Goal: Book appointment/travel/reservation

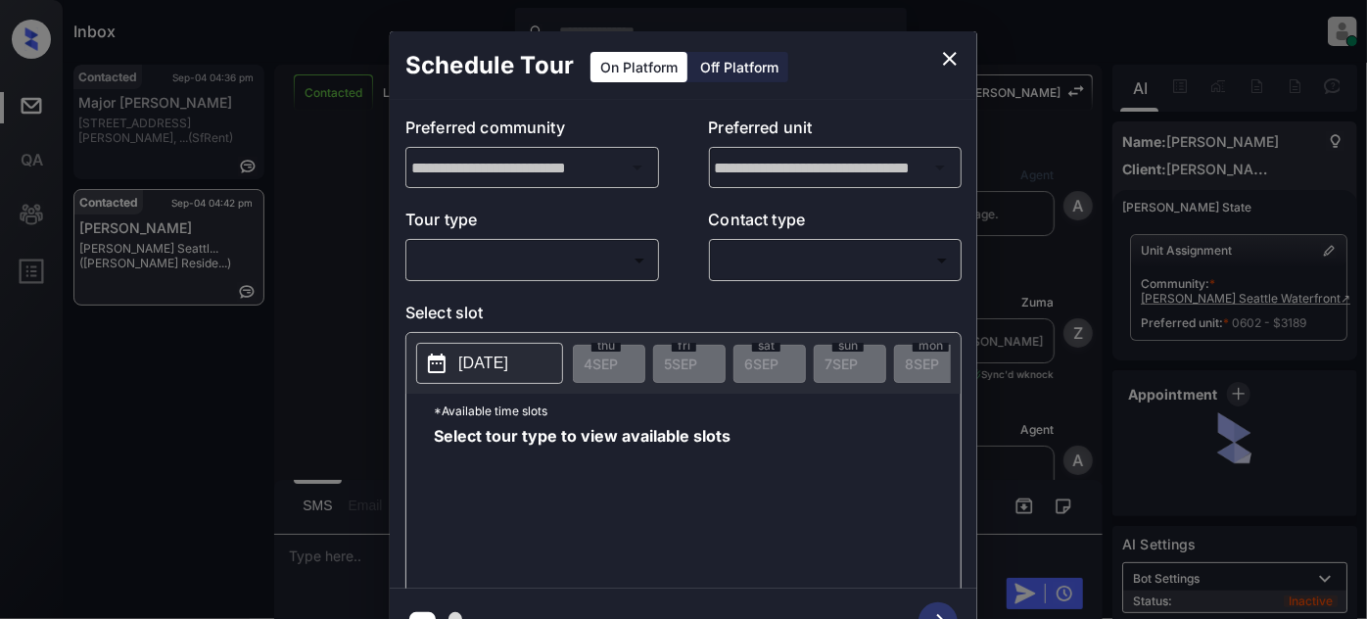
scroll to position [3111, 0]
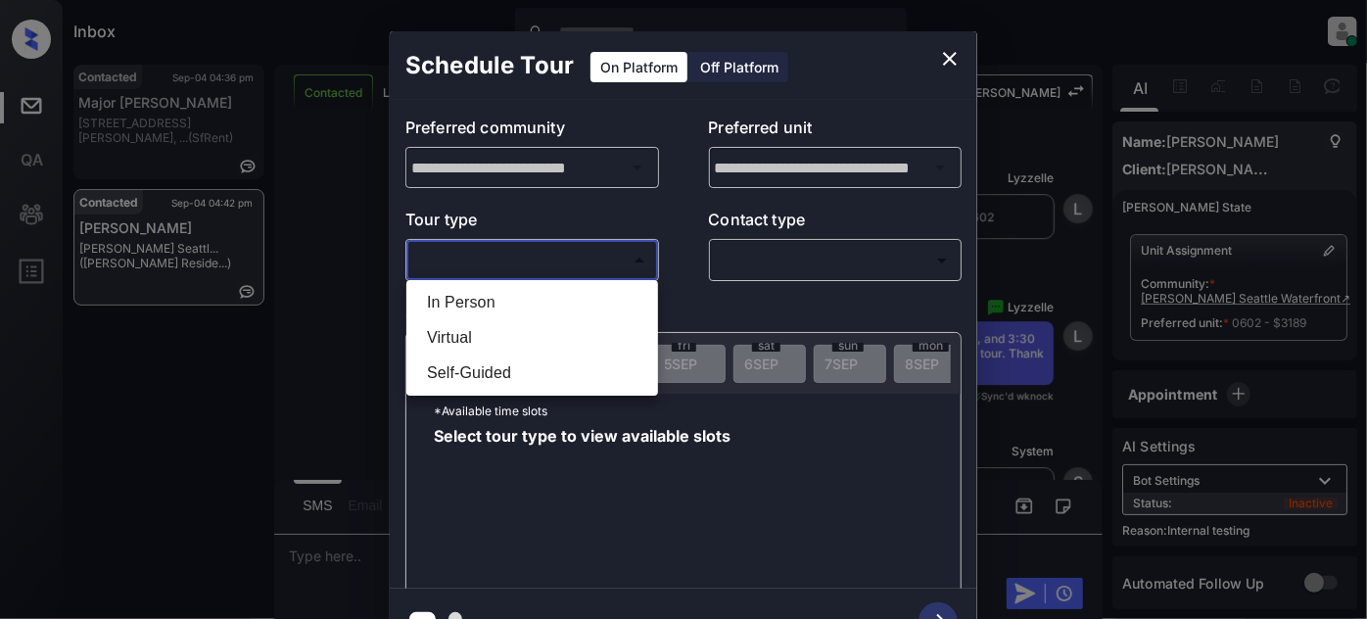
click at [592, 257] on body "Inbox Juan Carlos Manantan Online Set yourself offline Set yourself on break Pr…" at bounding box center [683, 309] width 1367 height 619
click at [566, 304] on li "In Person" at bounding box center [532, 302] width 242 height 35
type input "********"
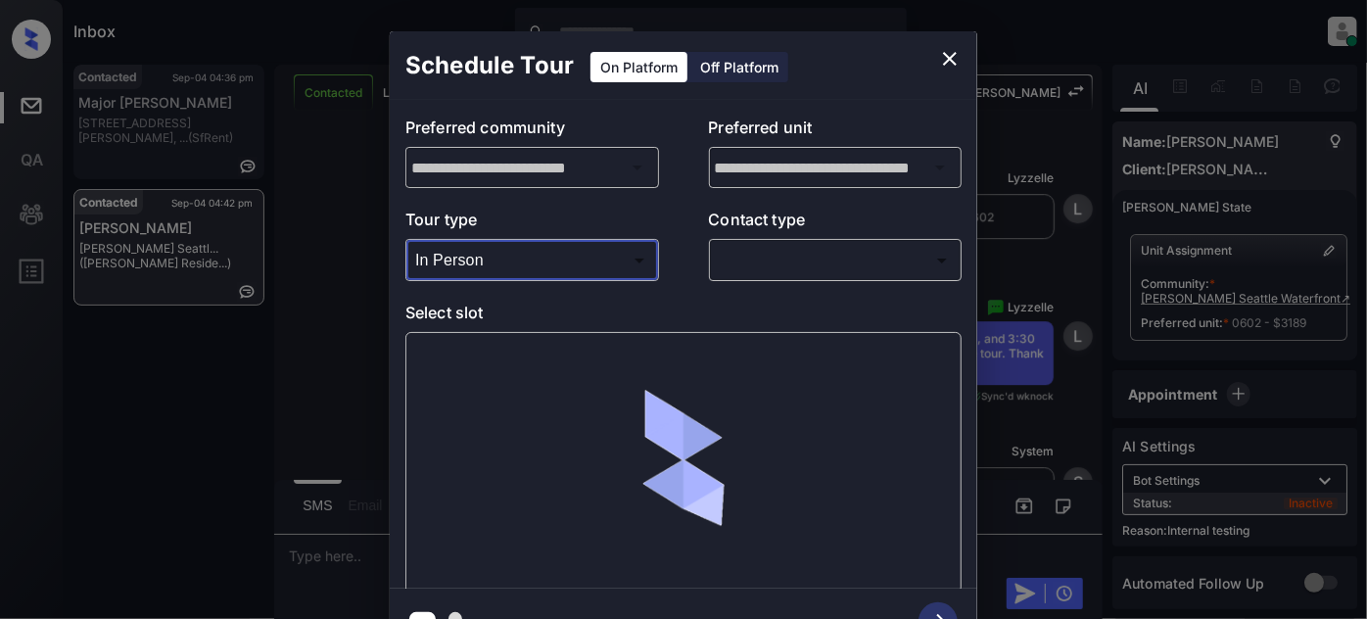
click at [754, 270] on body "Inbox Juan Carlos Manantan Online Set yourself offline Set yourself on break Pr…" at bounding box center [683, 309] width 1367 height 619
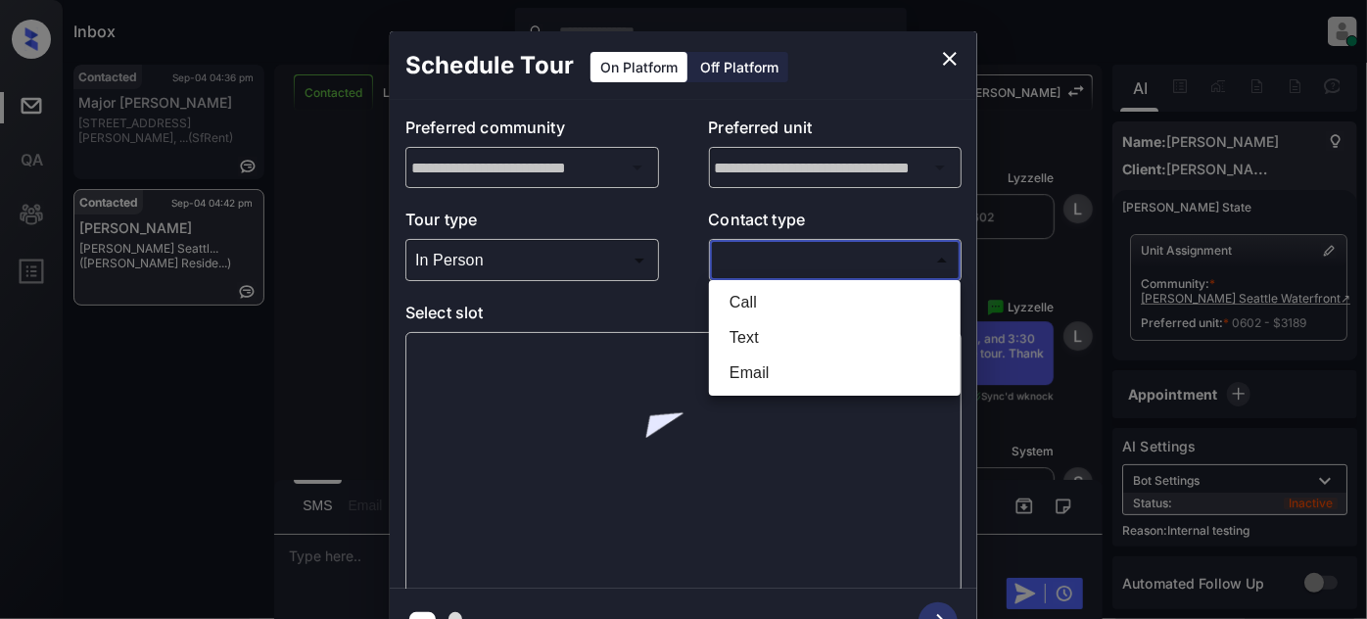
click at [764, 328] on li "Text" at bounding box center [835, 337] width 242 height 35
type input "****"
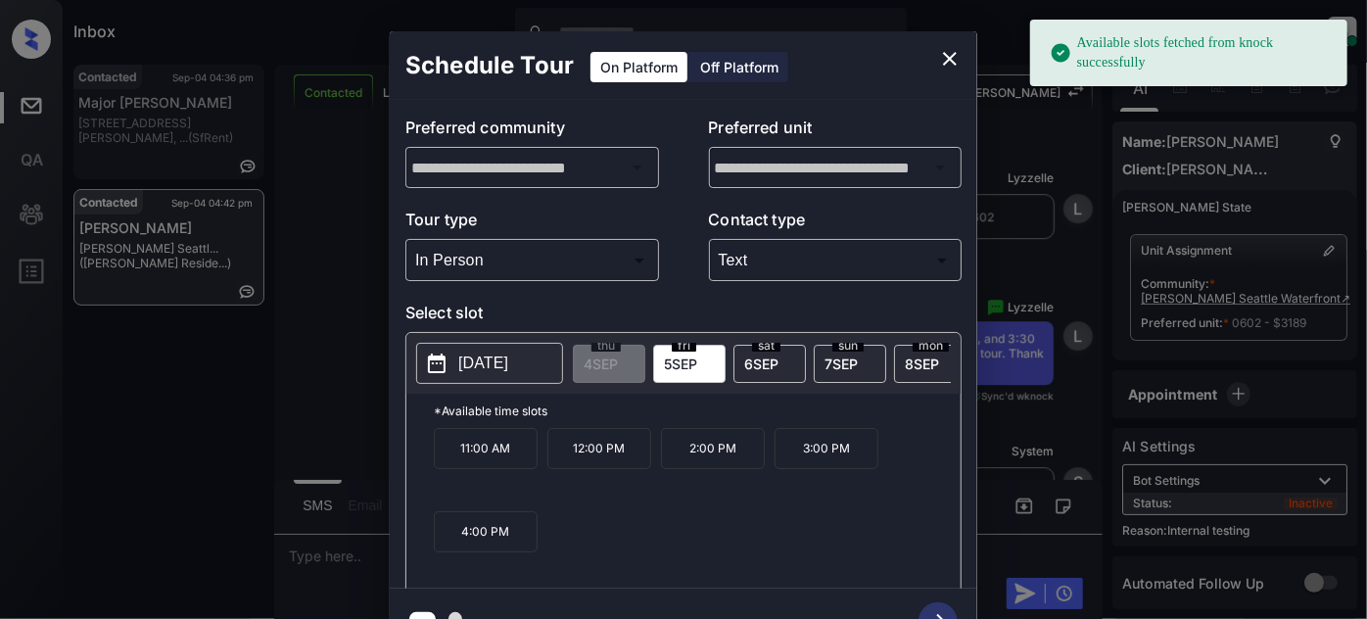
click at [779, 358] on div "sat 6 SEP" at bounding box center [769, 364] width 72 height 38
click at [600, 447] on p "11:30 AM" at bounding box center [599, 448] width 104 height 41
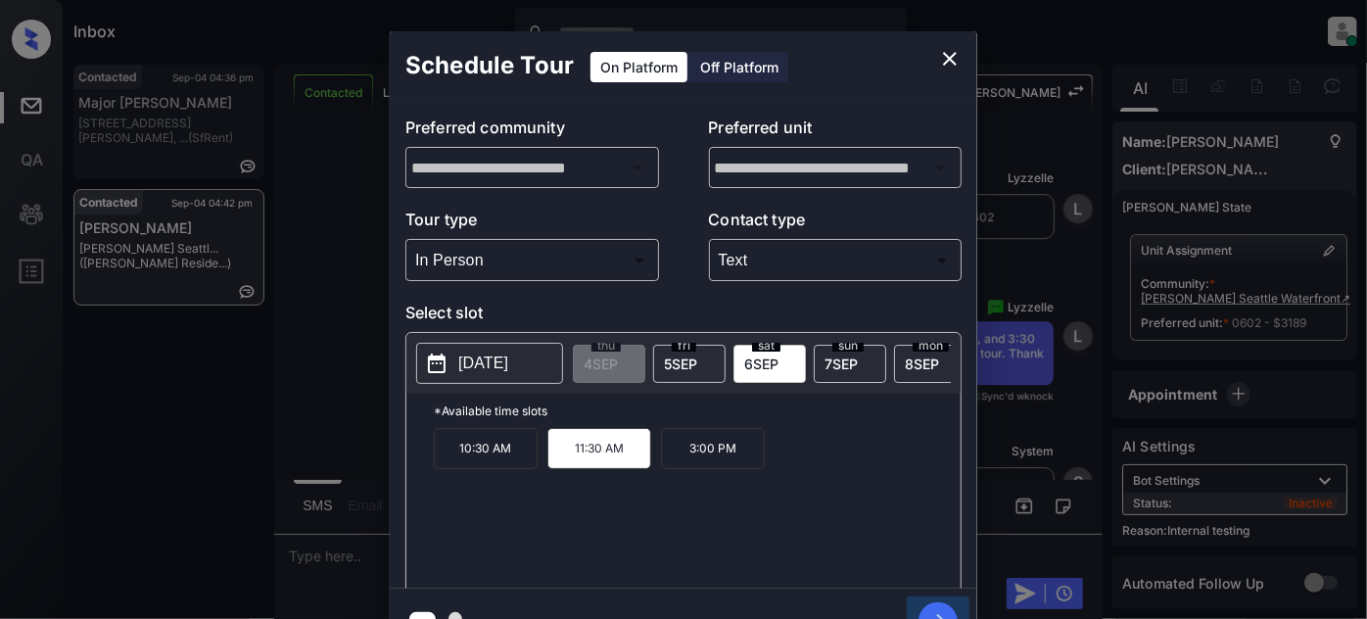
click at [931, 604] on icon "button" at bounding box center [938, 621] width 39 height 39
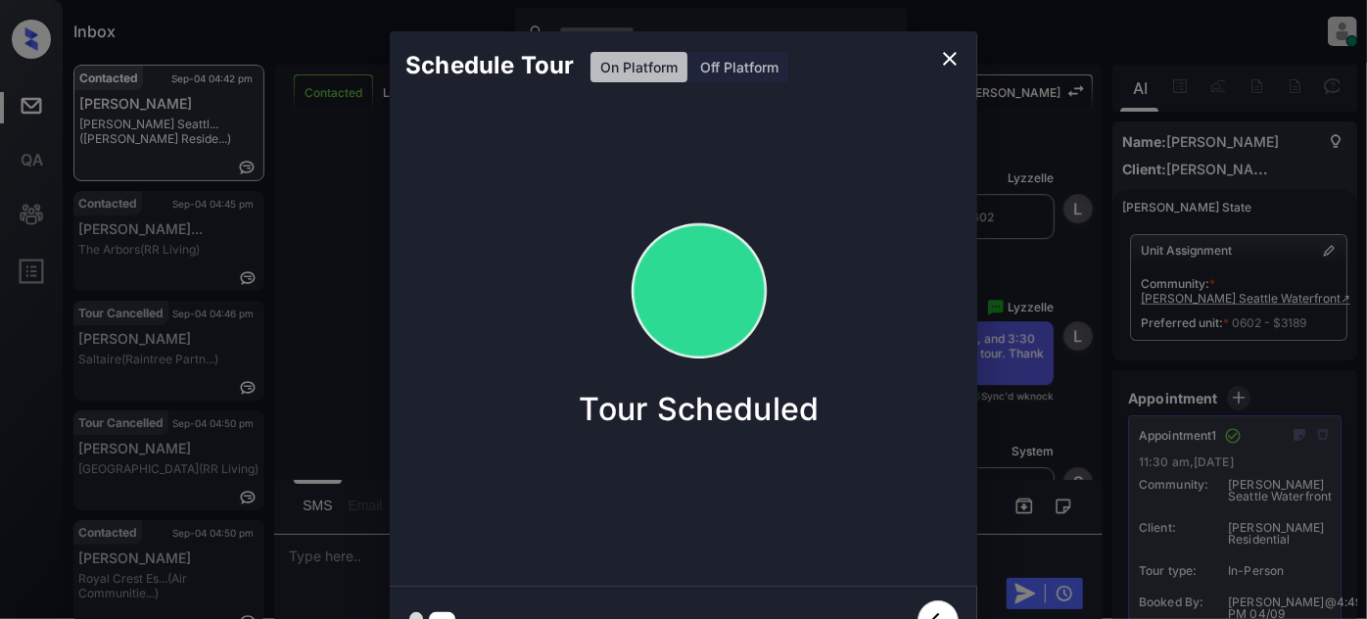
click at [945, 41] on button "close" at bounding box center [949, 58] width 39 height 39
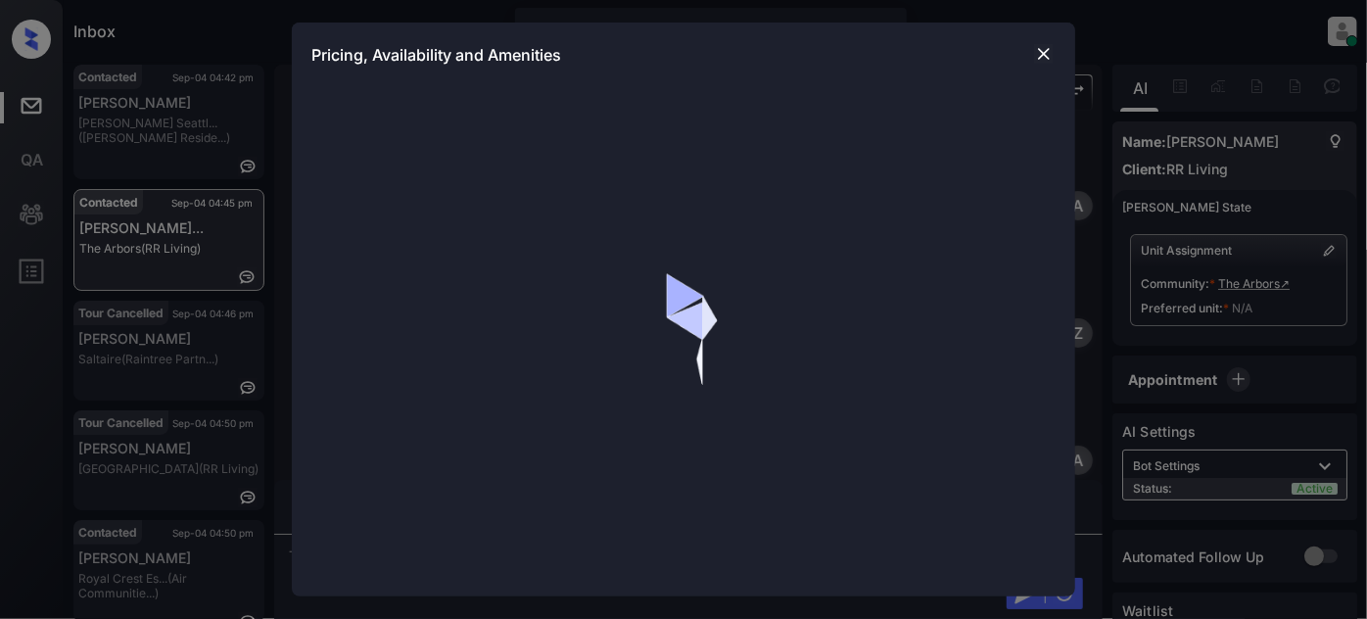
scroll to position [902, 0]
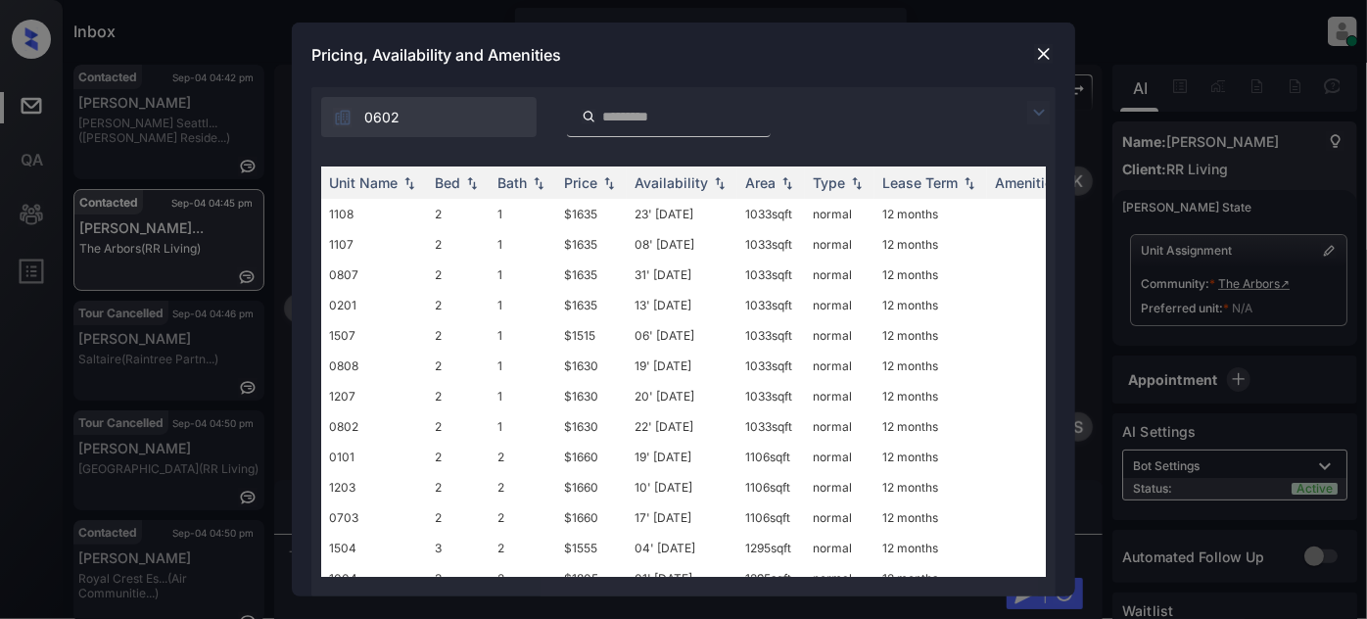
click at [1036, 110] on img at bounding box center [1039, 113] width 24 height 24
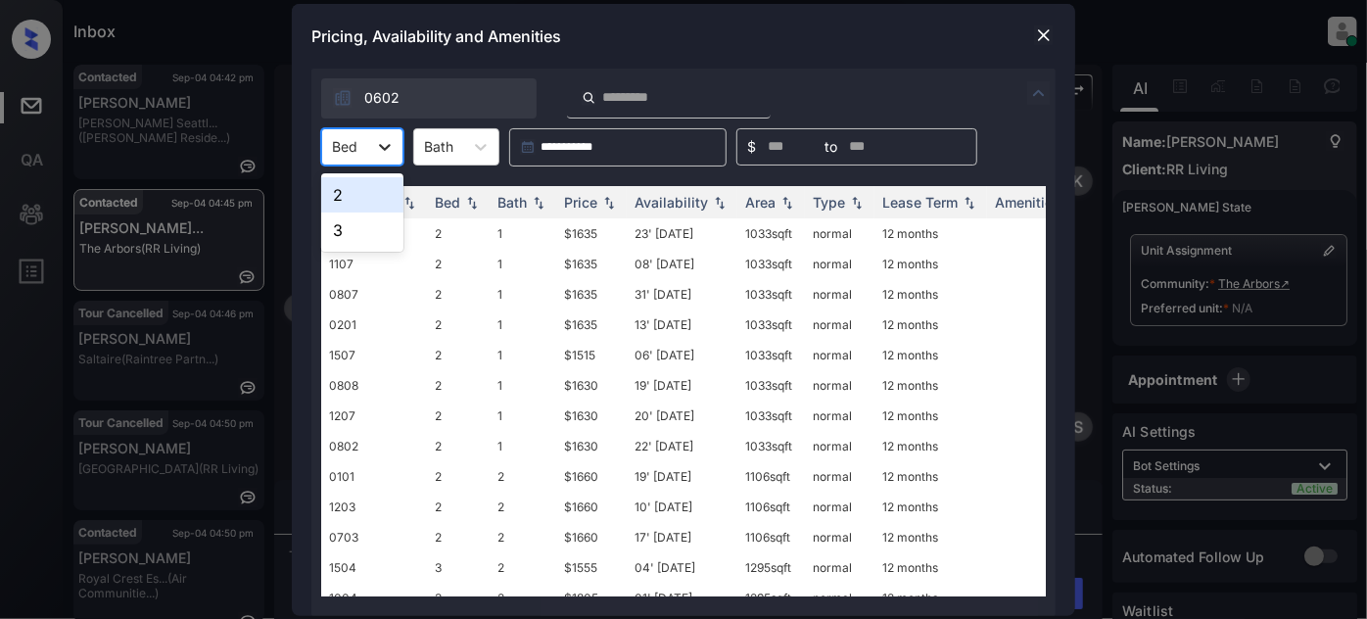
click at [370, 145] on div at bounding box center [384, 146] width 35 height 35
drag, startPoint x: 360, startPoint y: 203, endPoint x: 495, endPoint y: 221, distance: 136.4
click at [359, 201] on div "2" at bounding box center [362, 194] width 82 height 35
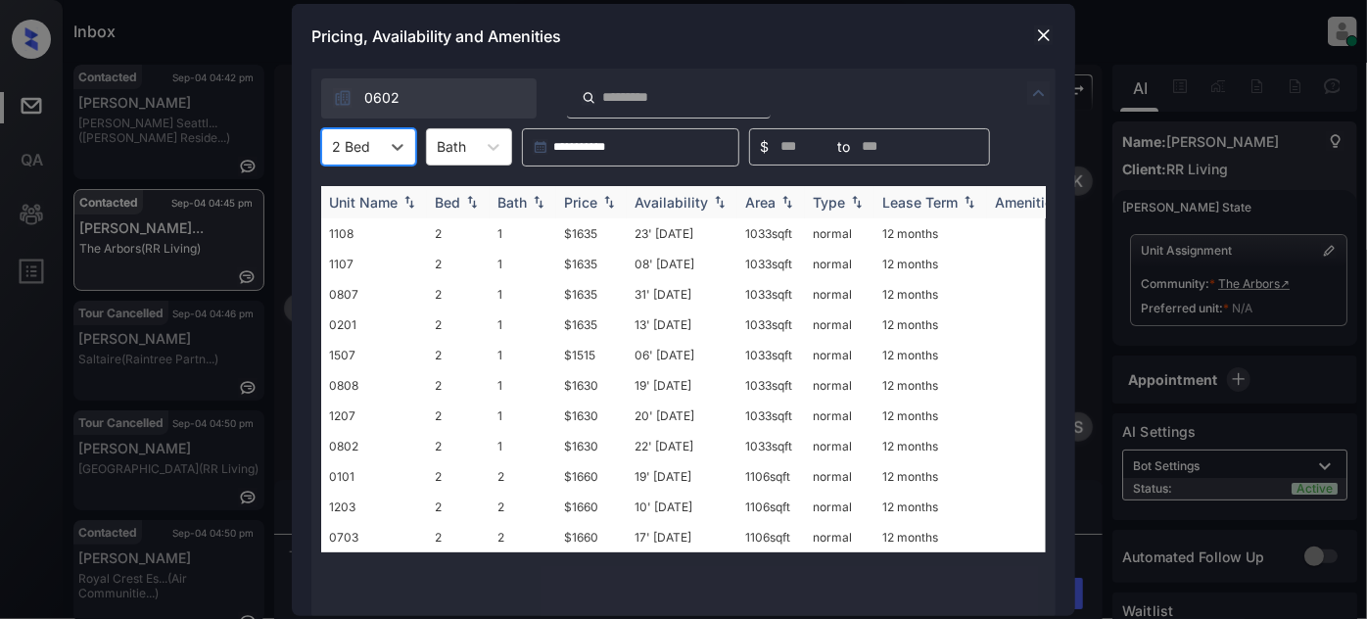
click at [602, 206] on img at bounding box center [609, 202] width 20 height 14
click at [602, 206] on img at bounding box center [609, 202] width 20 height 15
click at [602, 206] on img at bounding box center [609, 202] width 20 height 14
click at [613, 213] on th "Price" at bounding box center [591, 202] width 71 height 32
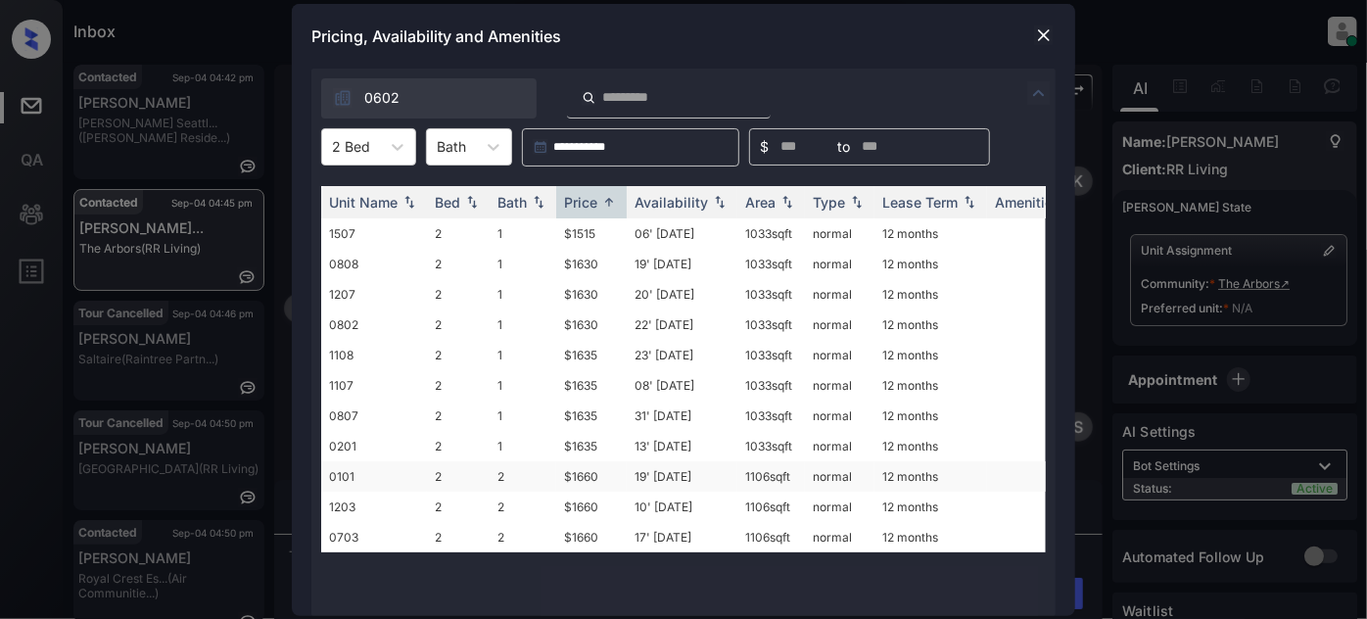
click at [659, 472] on td "19' Jul 25" at bounding box center [682, 476] width 111 height 30
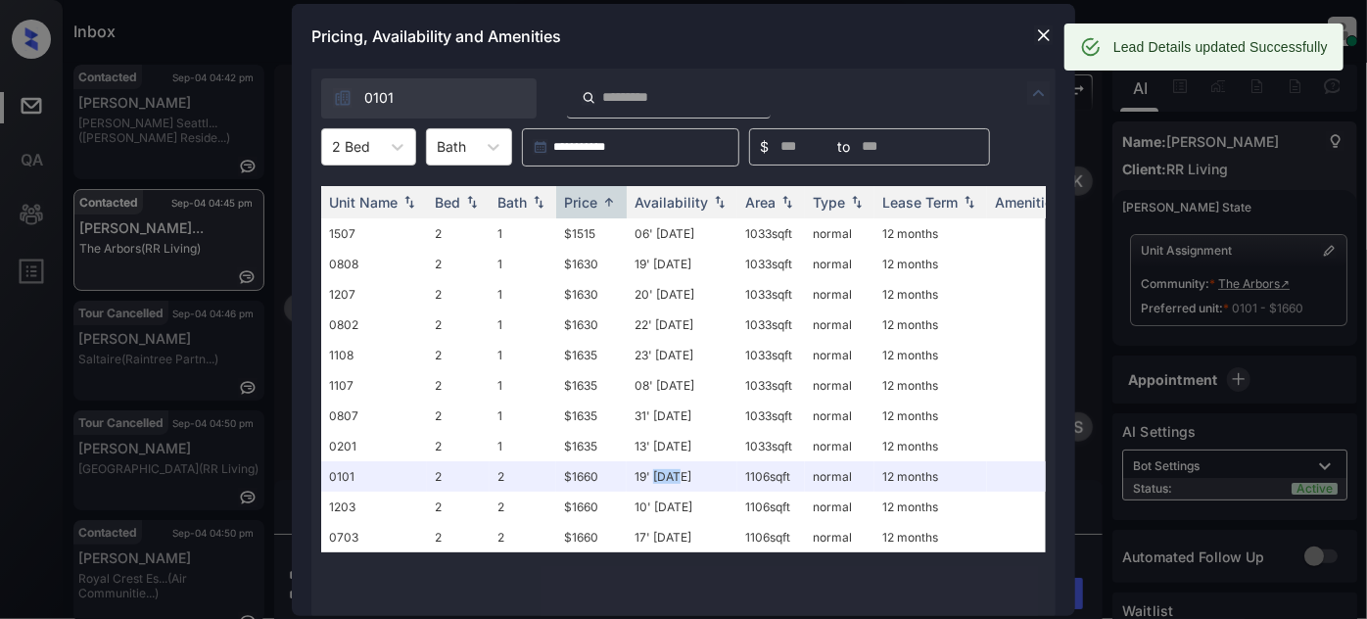
click at [1037, 41] on img at bounding box center [1044, 35] width 20 height 20
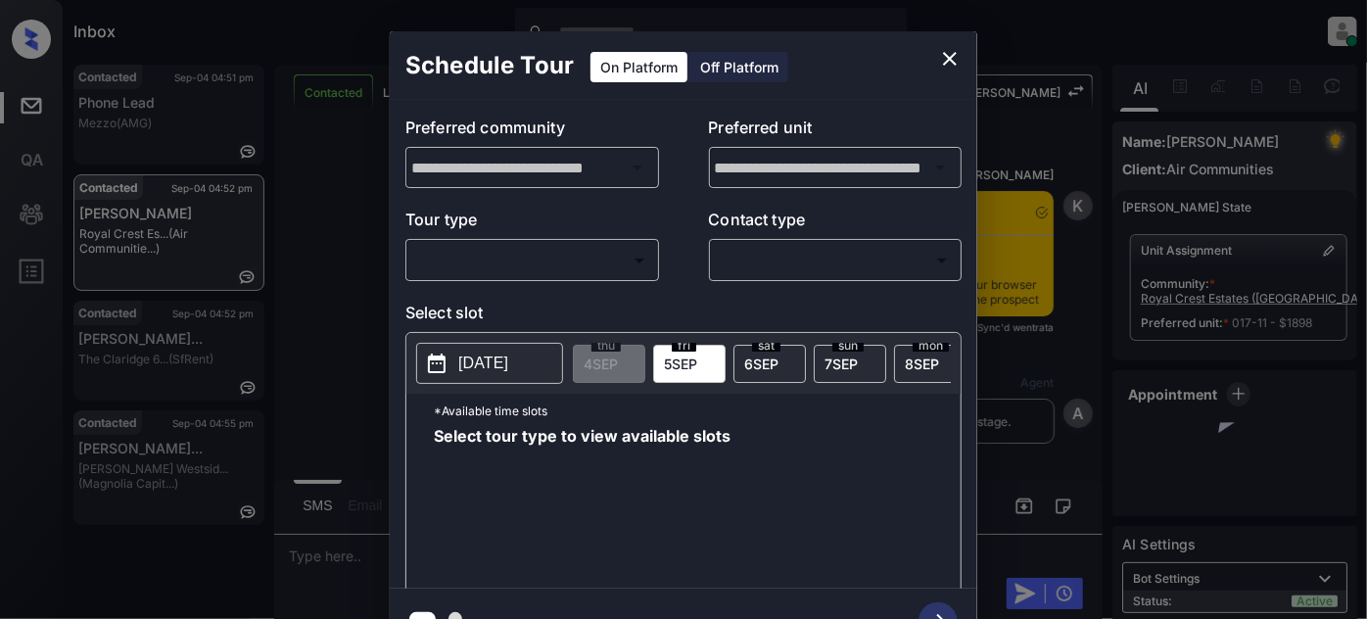
scroll to position [7408, 0]
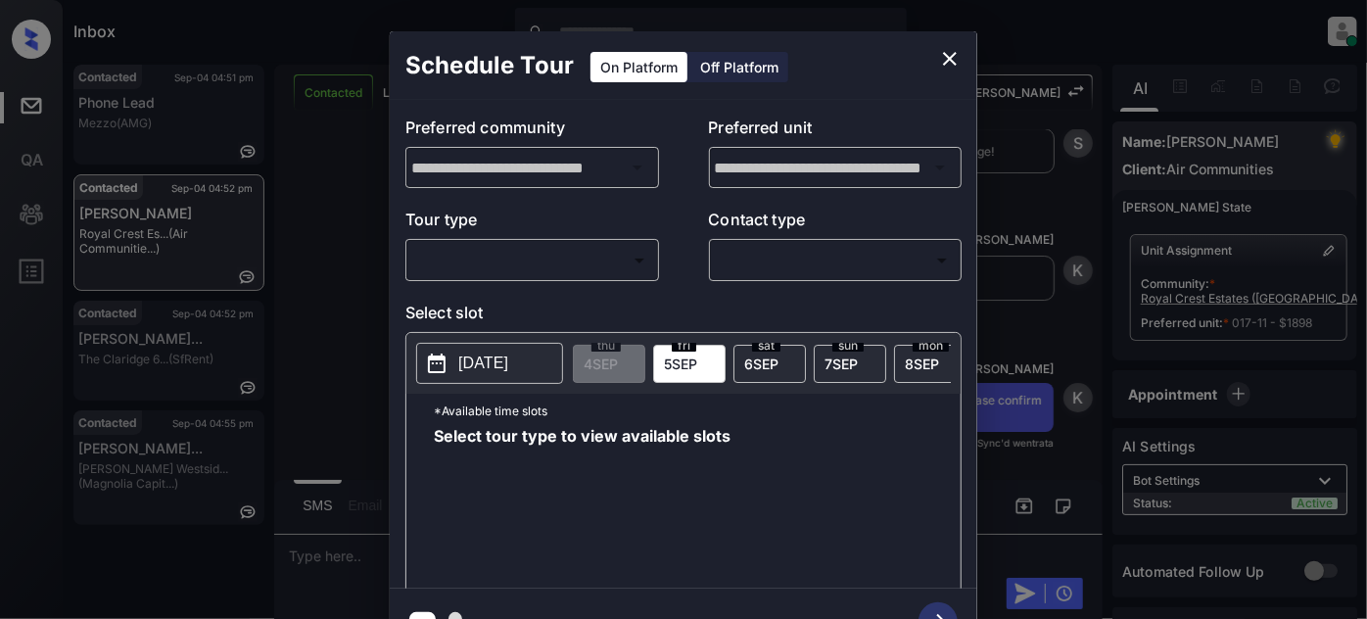
click at [561, 268] on body "Inbox Juan Carlos Manantan Online Set yourself offline Set yourself on break Pr…" at bounding box center [683, 309] width 1367 height 619
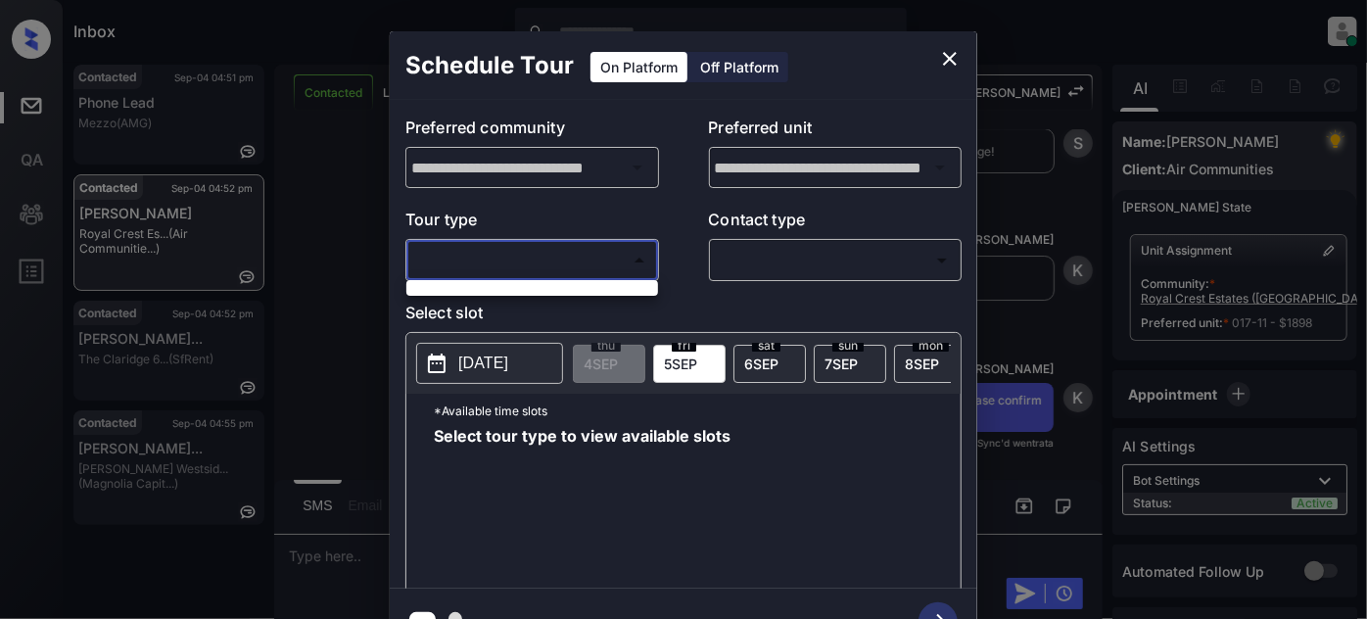
click at [569, 255] on div at bounding box center [683, 309] width 1367 height 619
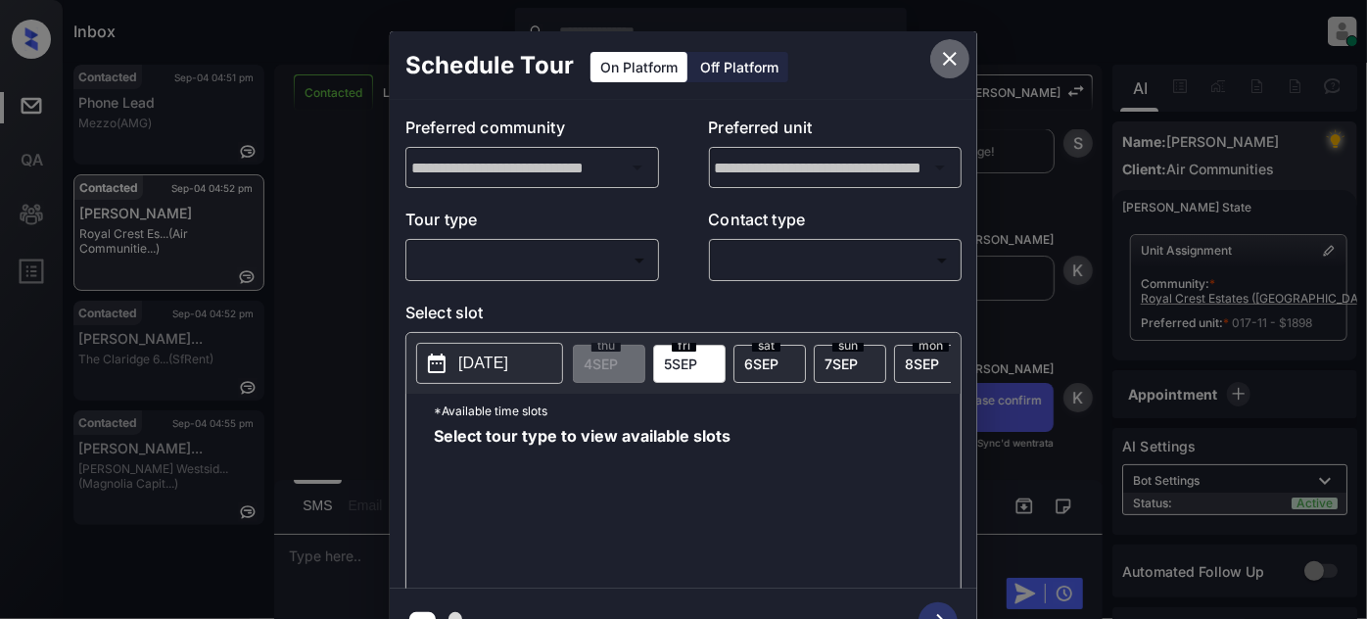
click at [945, 54] on icon "close" at bounding box center [950, 59] width 24 height 24
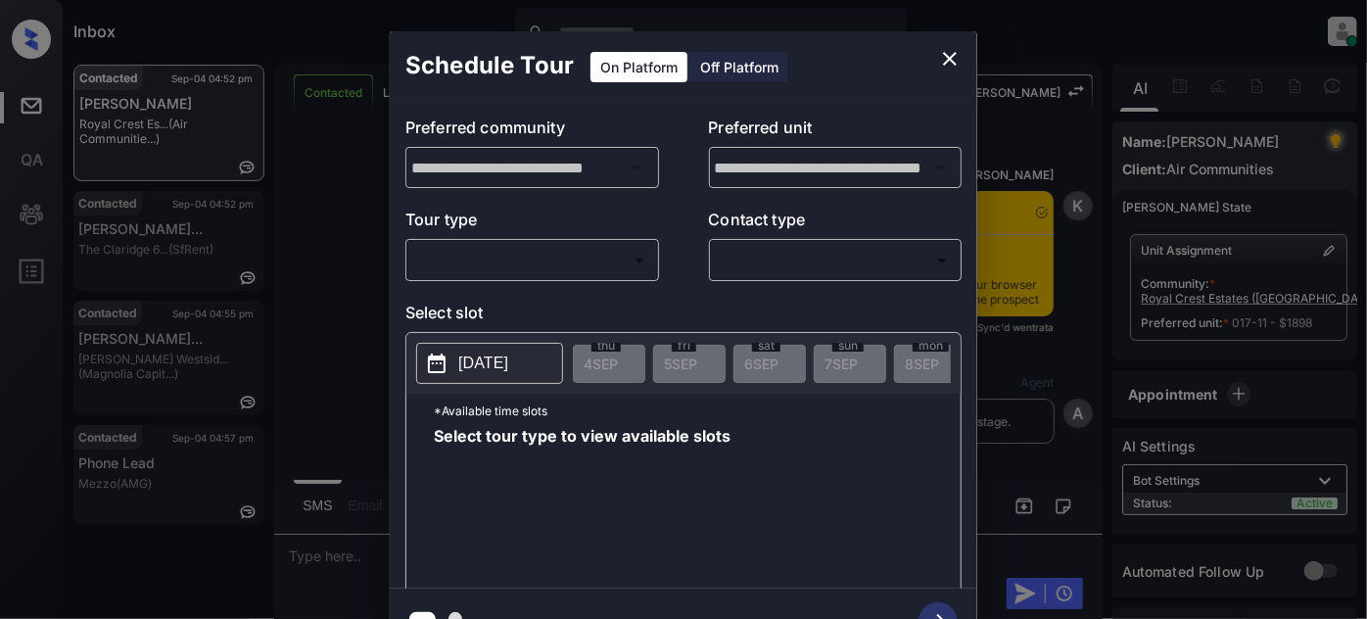
scroll to position [7853, 0]
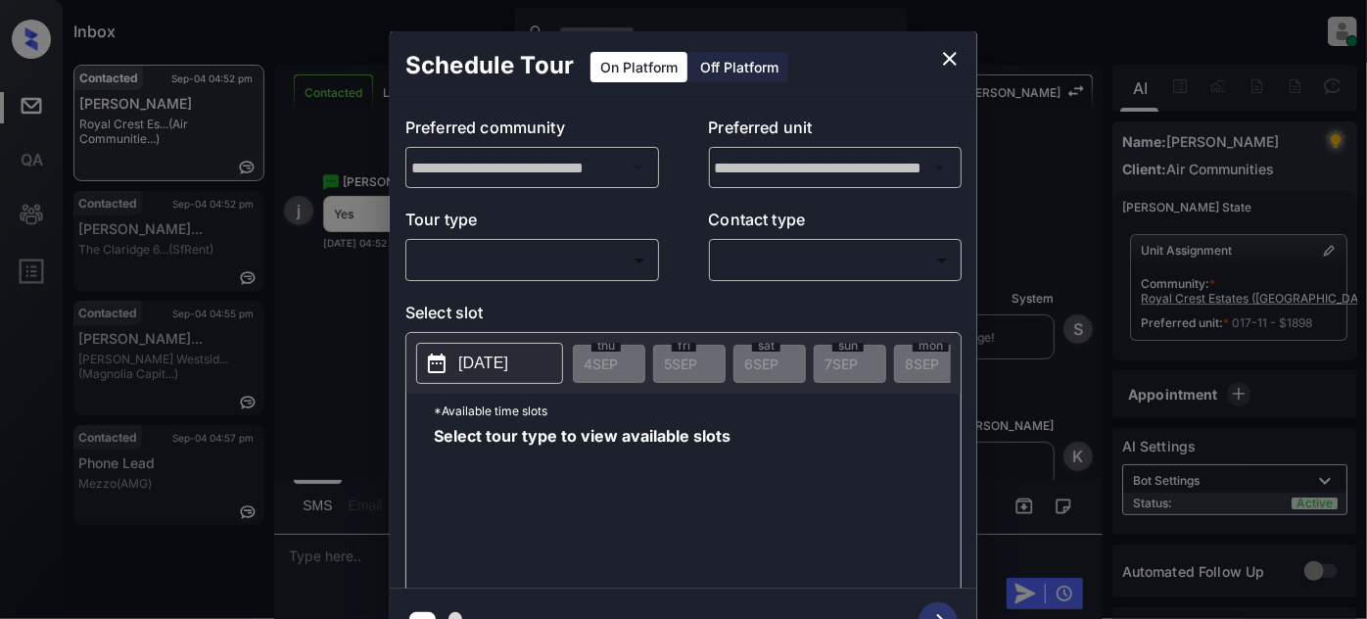
click at [590, 242] on div "​ ​" at bounding box center [532, 260] width 254 height 42
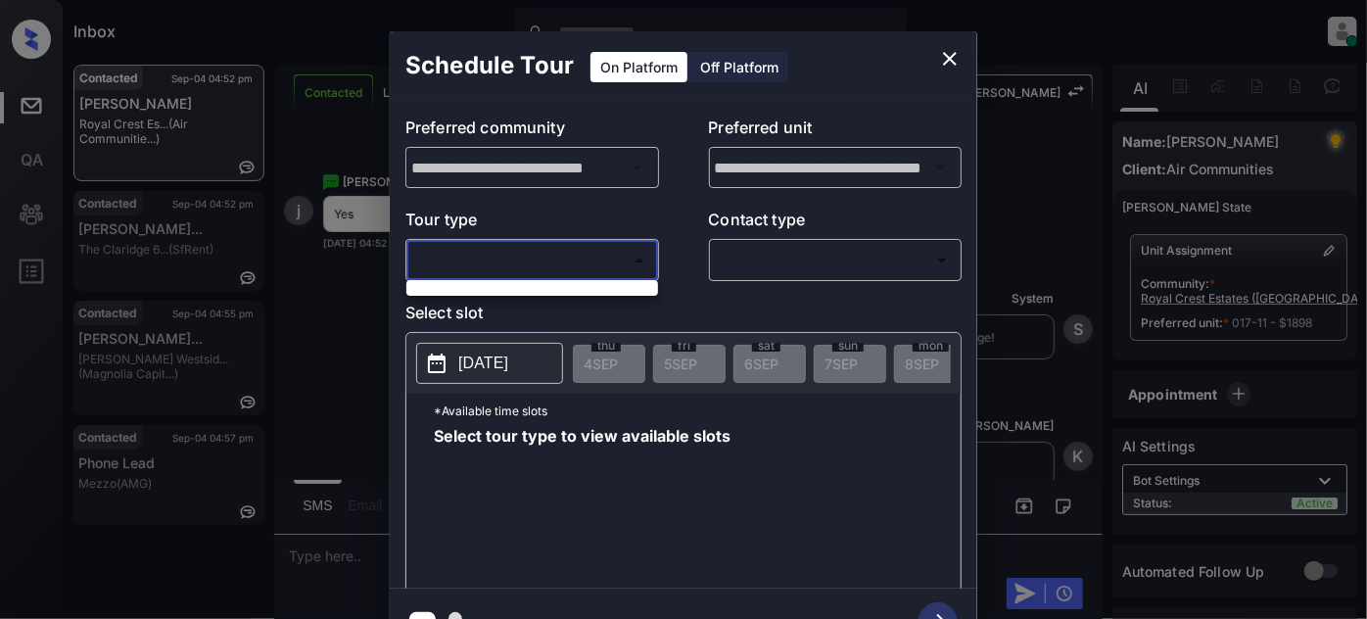
click at [564, 265] on body "Inbox Juan Carlos Manantan Online Set yourself offline Set yourself on break Pr…" at bounding box center [683, 309] width 1367 height 619
click at [558, 269] on div at bounding box center [683, 309] width 1367 height 619
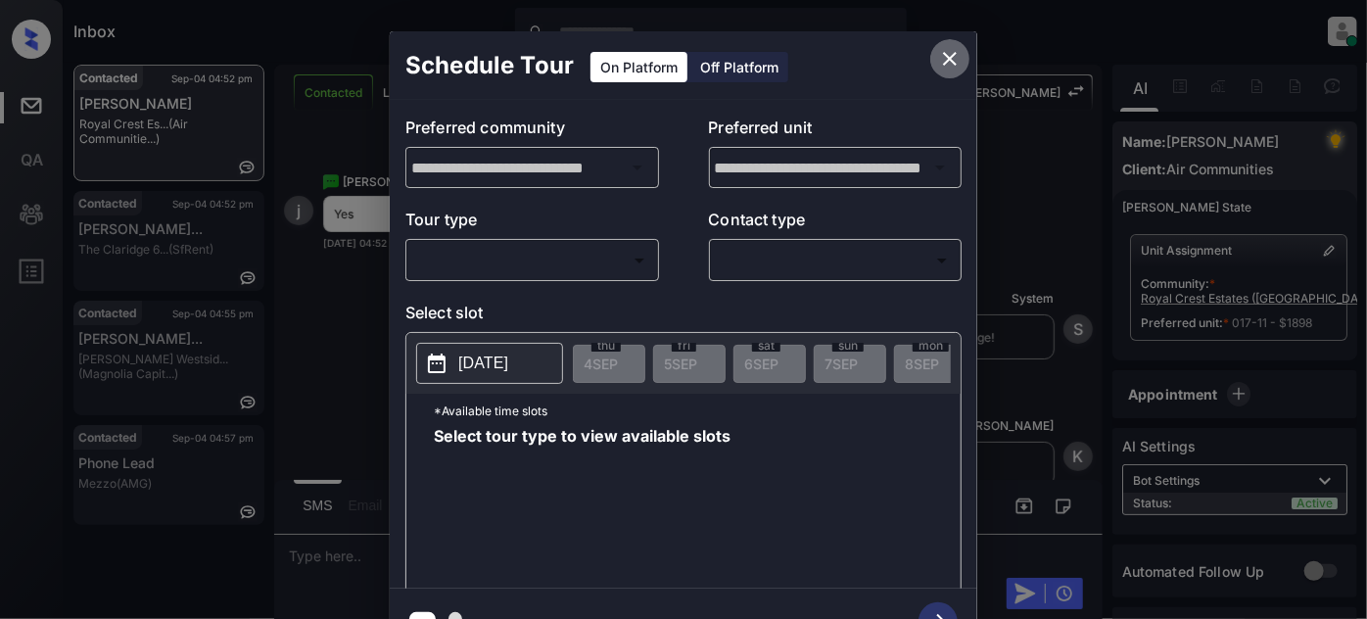
click at [953, 56] on icon "close" at bounding box center [950, 59] width 14 height 14
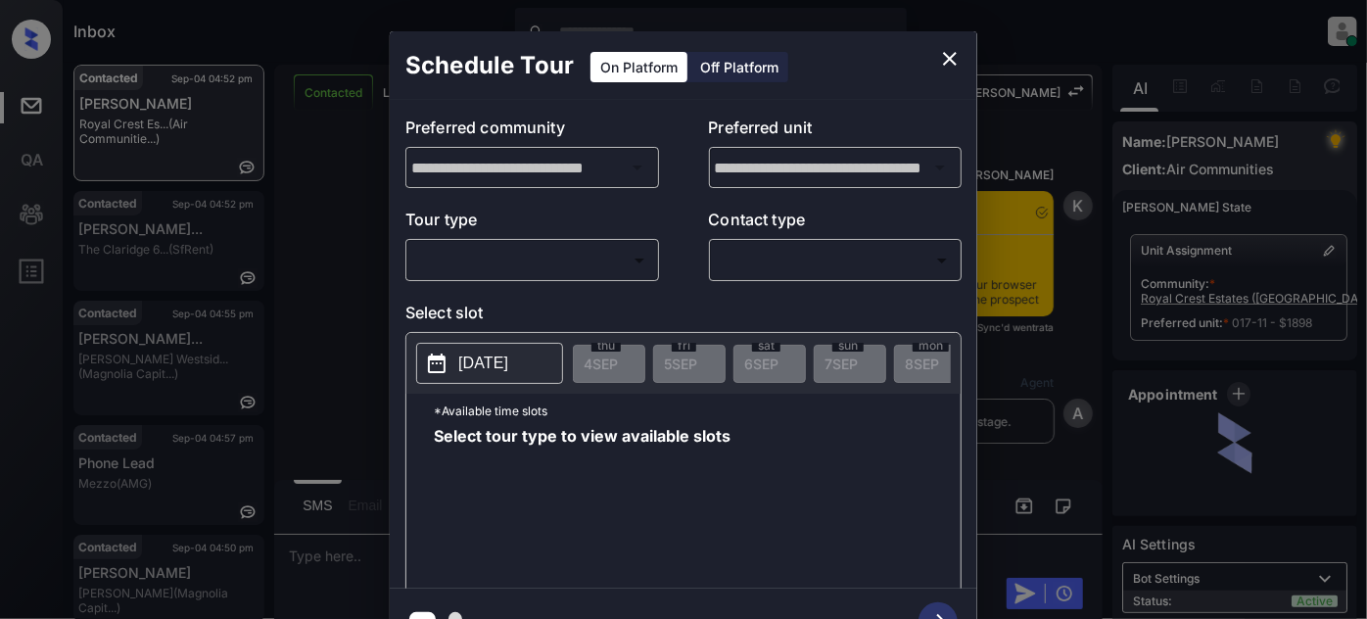
scroll to position [7853, 0]
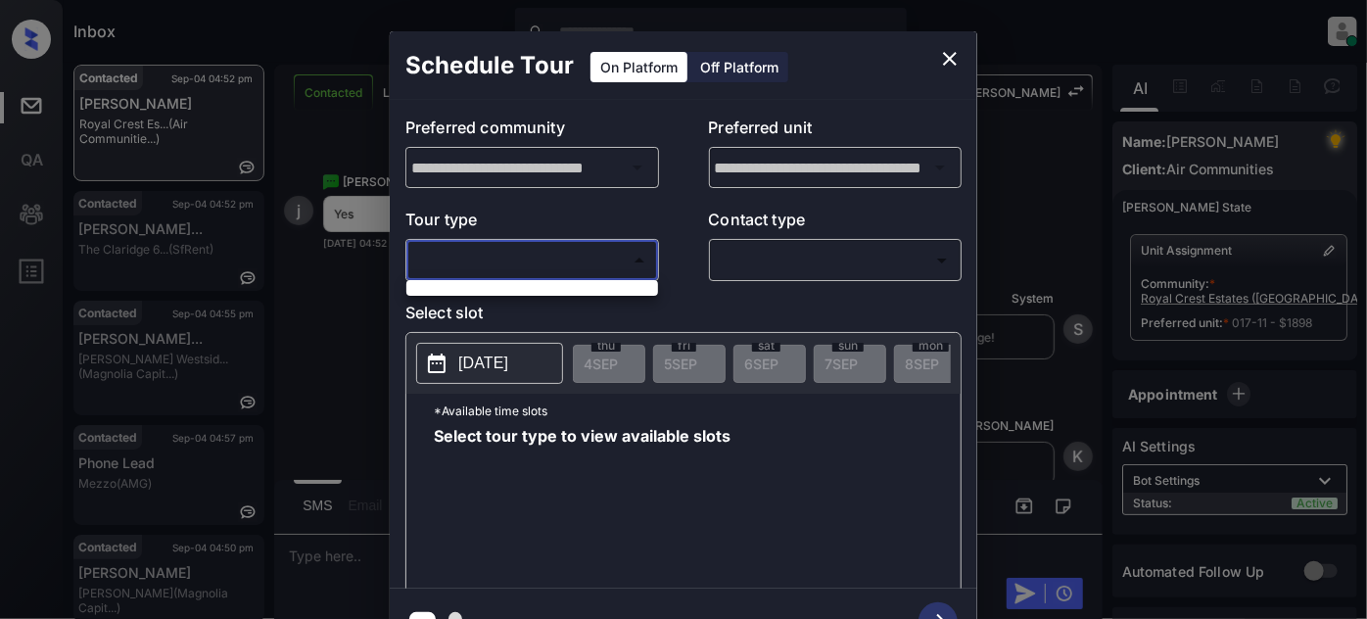
click at [553, 251] on body "Inbox [PERSON_NAME] Online Set yourself offline Set yourself on break Profile S…" at bounding box center [683, 309] width 1367 height 619
click at [569, 247] on div at bounding box center [683, 309] width 1367 height 619
click at [966, 59] on button "close" at bounding box center [949, 58] width 39 height 39
